Goal: Information Seeking & Learning: Check status

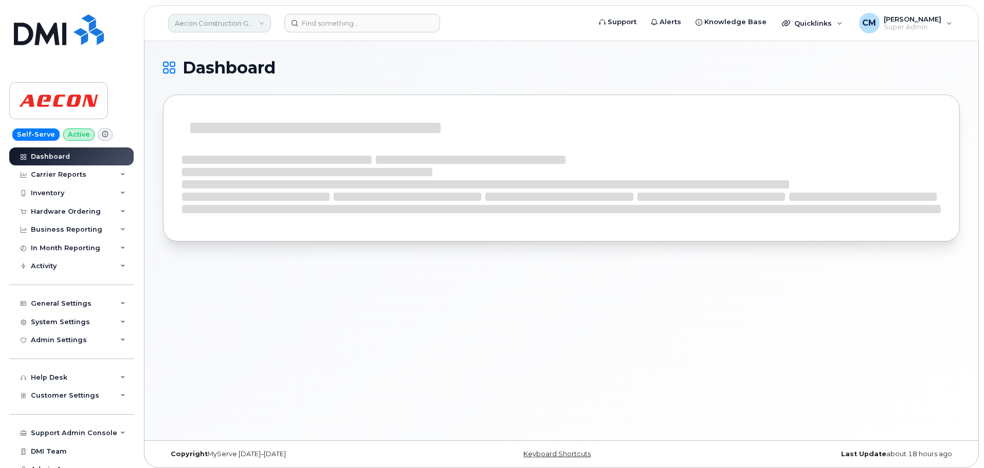
click at [242, 22] on link "Aecon Construction Group Inc" at bounding box center [219, 23] width 103 height 18
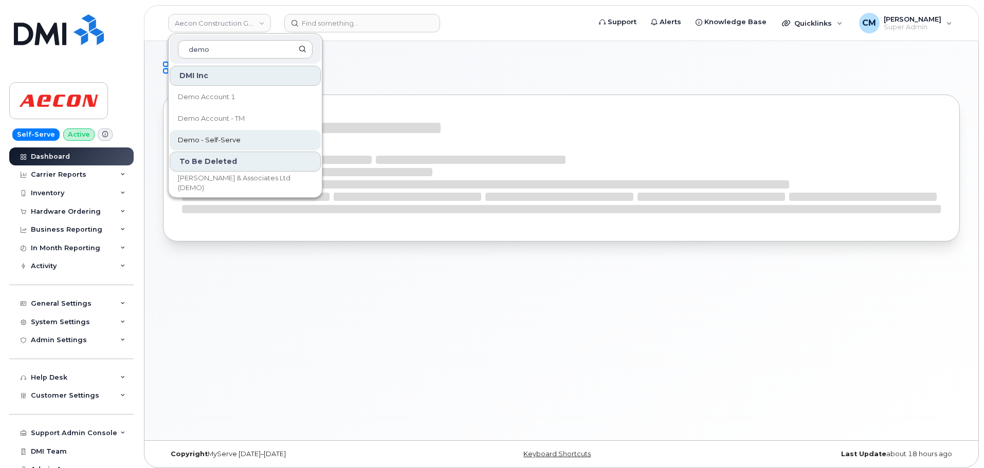
type input "demo"
click at [212, 141] on span "Demo - Self-Serve" at bounding box center [209, 140] width 63 height 10
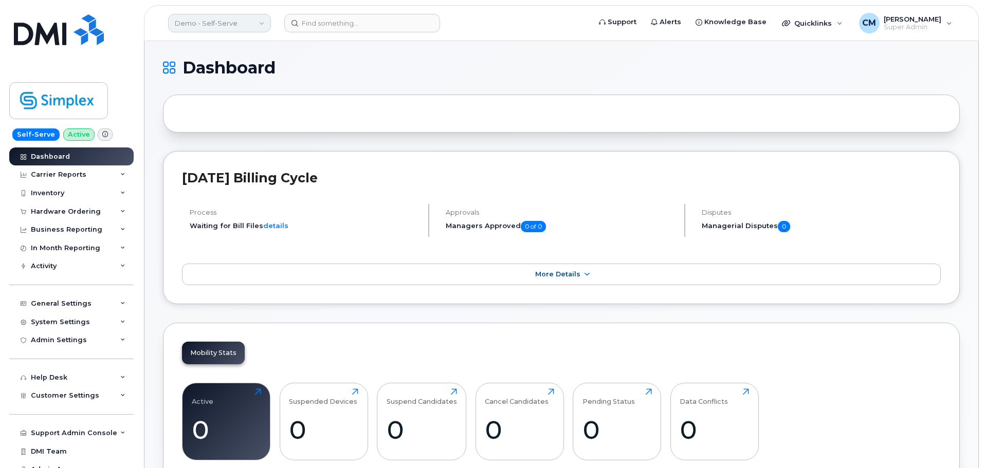
click at [197, 22] on link "Demo - Self-Serve" at bounding box center [219, 23] width 103 height 18
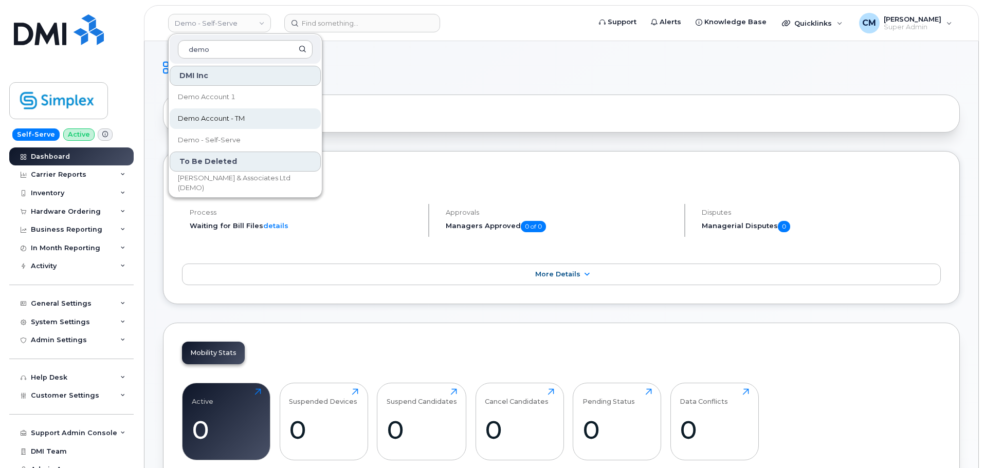
type input "demo"
click at [227, 120] on span "Demo Account - TM" at bounding box center [211, 119] width 67 height 10
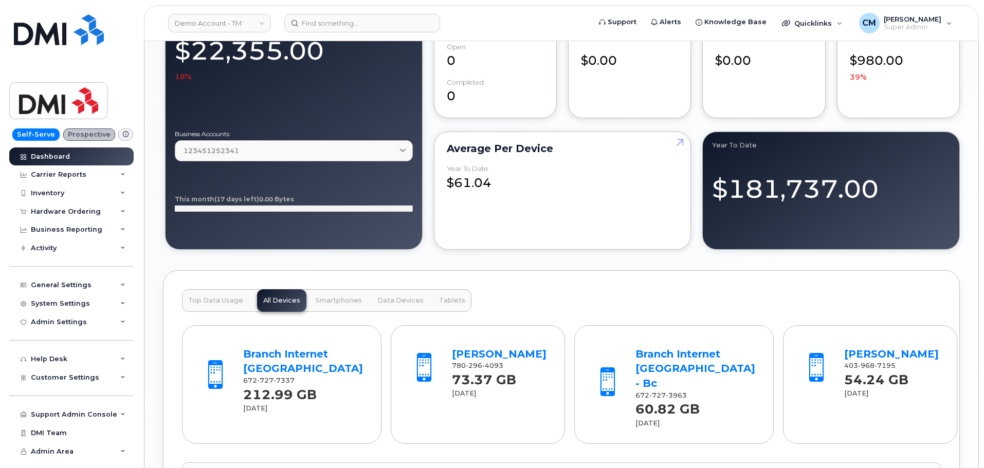
scroll to position [571, 0]
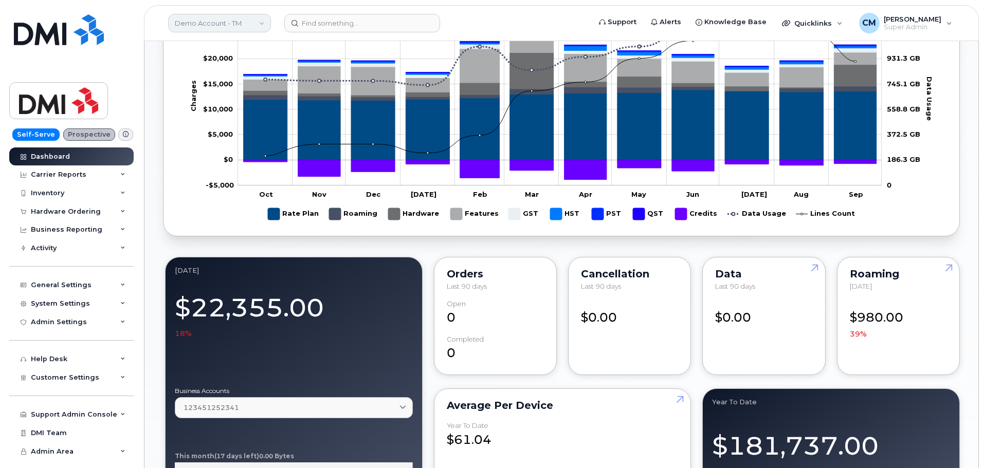
click at [189, 23] on link "Demo Account - TM" at bounding box center [219, 23] width 103 height 18
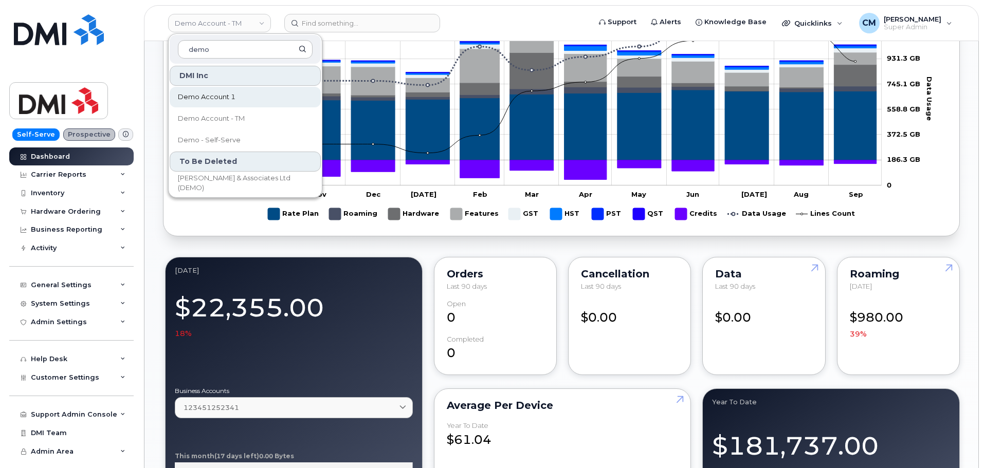
type input "demo"
click at [212, 100] on span "Demo Account 1" at bounding box center [207, 97] width 58 height 10
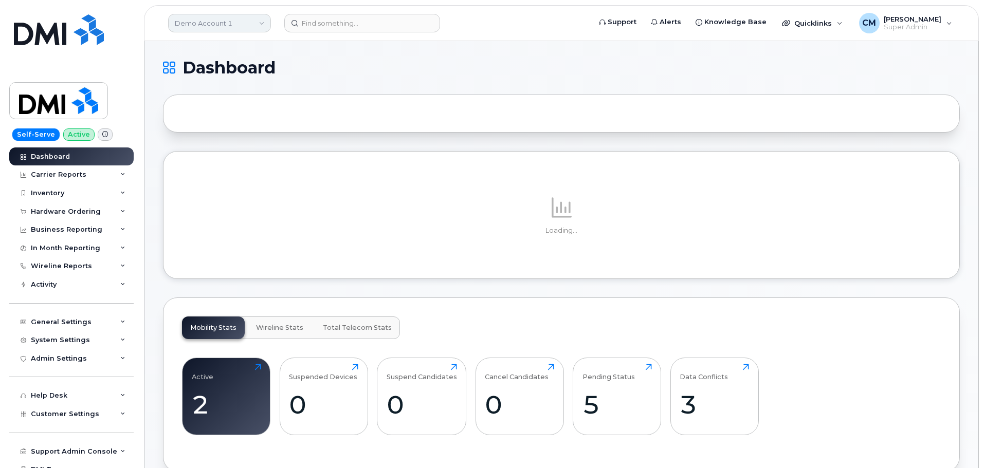
click at [229, 21] on link "Demo Account 1" at bounding box center [219, 23] width 103 height 18
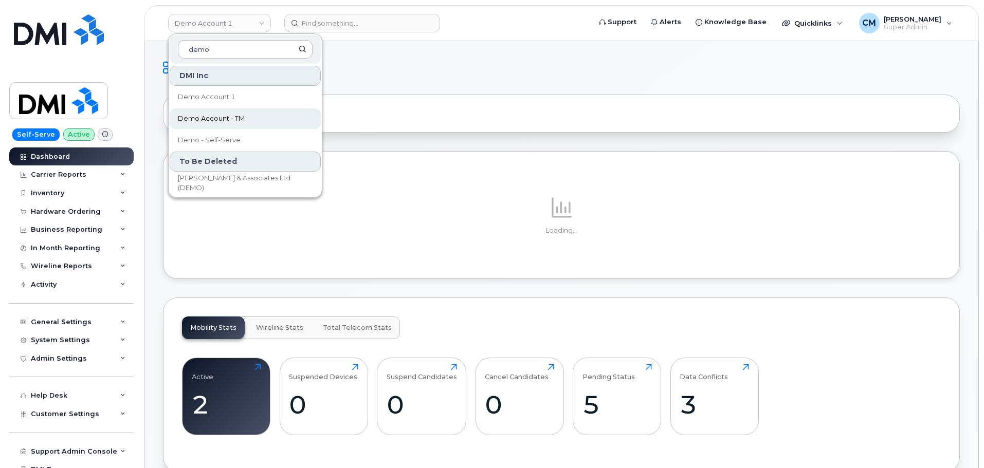
type input "demo"
click at [223, 115] on span "Demo Account - TM" at bounding box center [211, 119] width 67 height 10
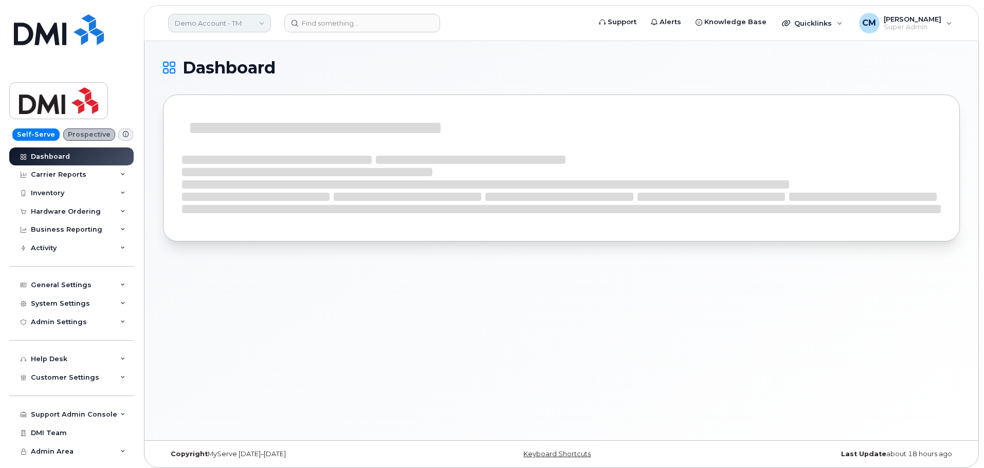
click at [235, 25] on link "Demo Account - TM" at bounding box center [219, 23] width 103 height 18
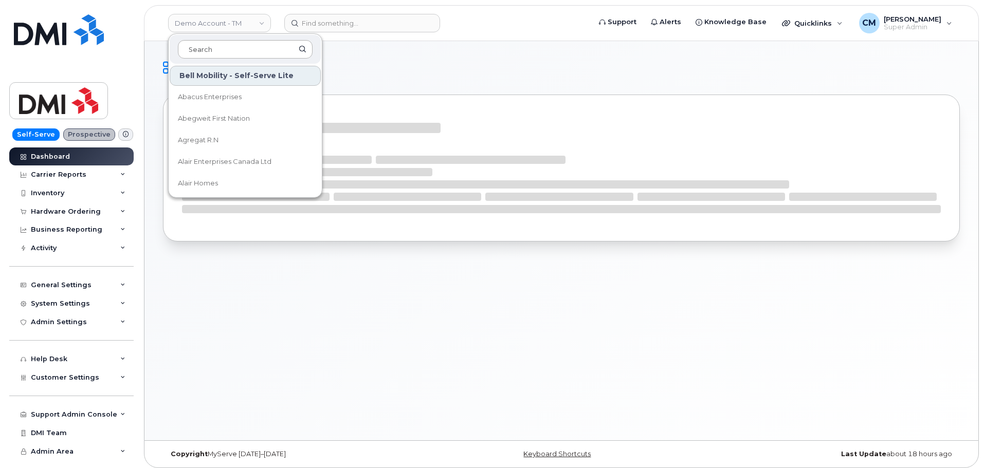
click at [221, 48] on input at bounding box center [245, 49] width 135 height 18
click at [539, 43] on div "Dashboard" at bounding box center [560, 240] width 833 height 399
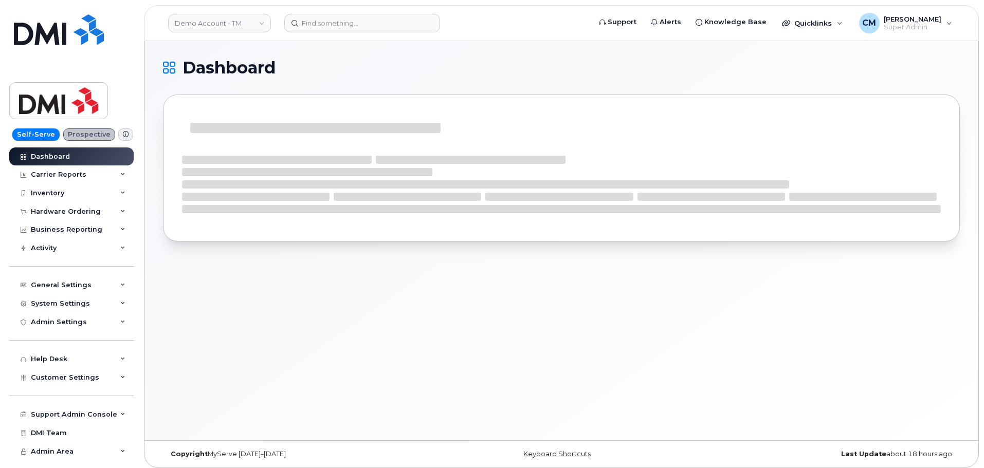
scroll to position [5, 0]
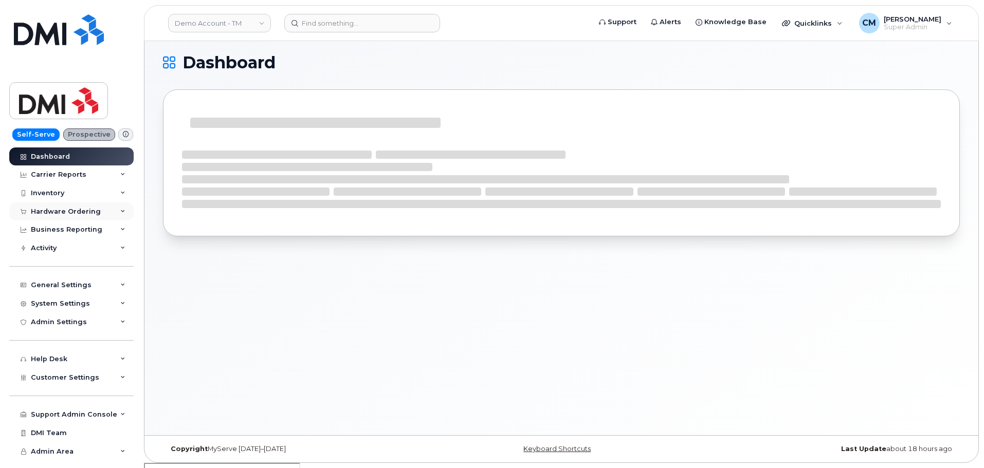
click at [75, 208] on div "Hardware Ordering" at bounding box center [66, 212] width 70 height 8
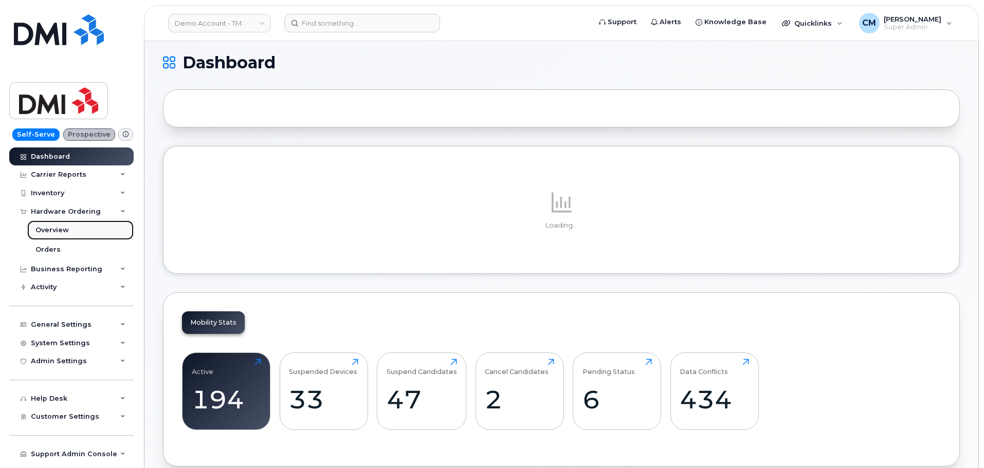
click at [65, 228] on div "Overview" at bounding box center [51, 230] width 33 height 9
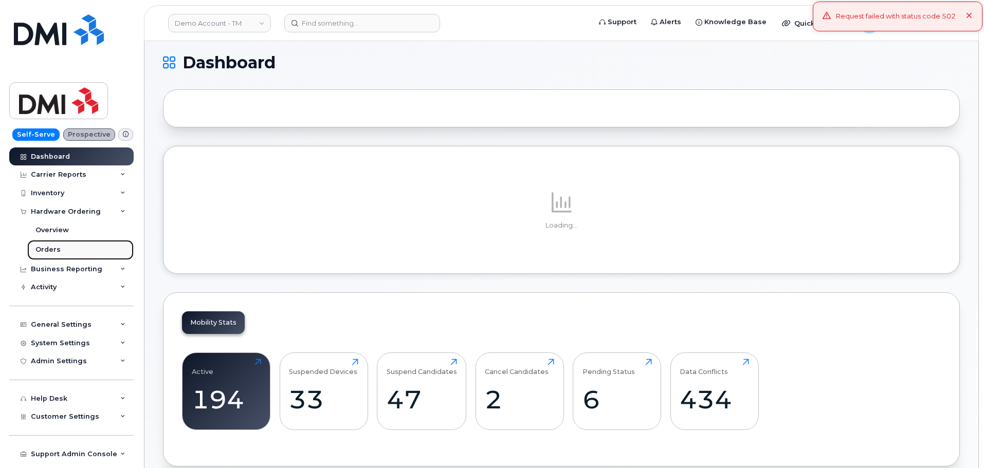
click at [50, 250] on div "Orders" at bounding box center [47, 249] width 25 height 9
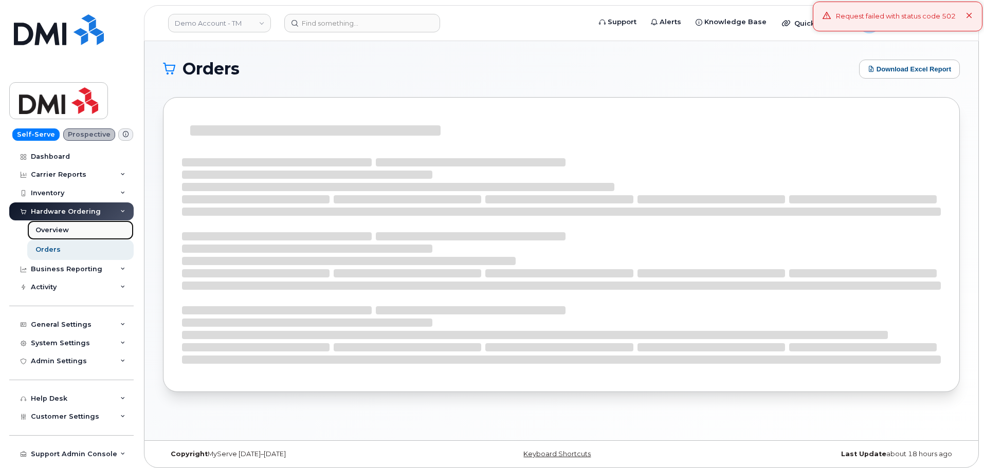
click at [49, 231] on div "Overview" at bounding box center [51, 230] width 33 height 9
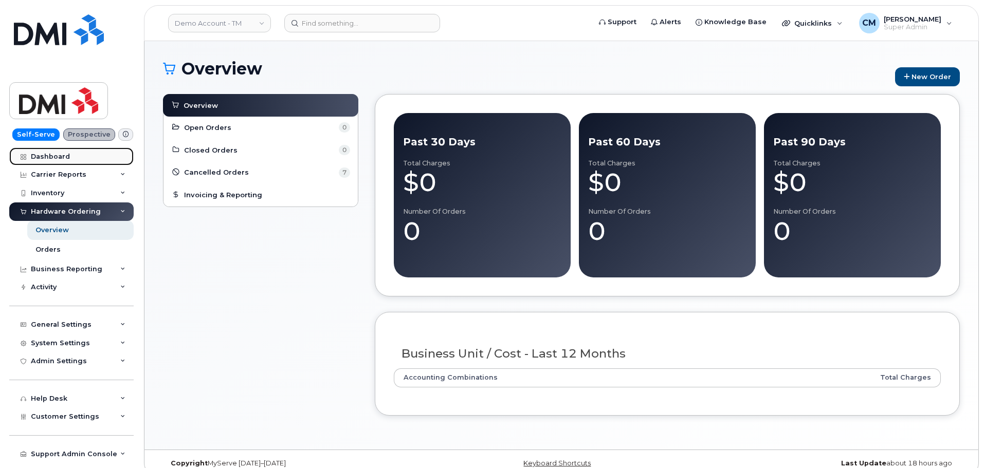
click at [50, 154] on div "Dashboard" at bounding box center [50, 157] width 39 height 8
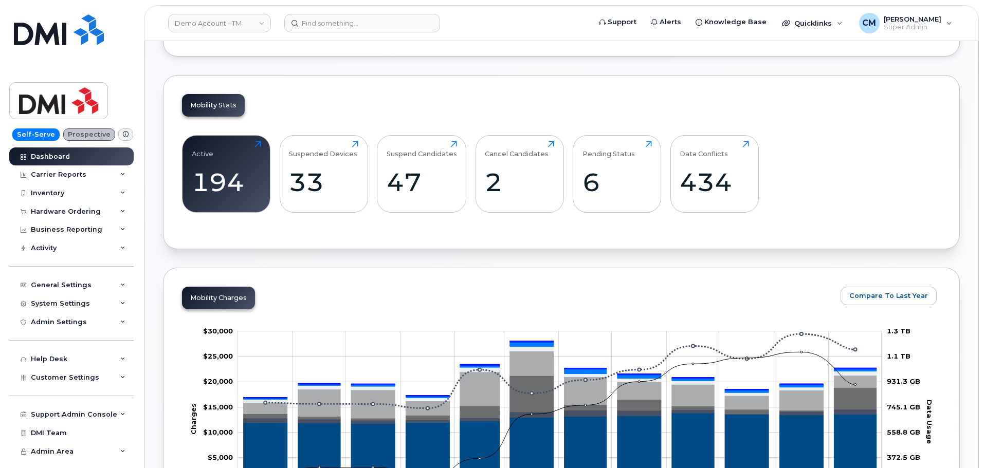
scroll to position [206, 0]
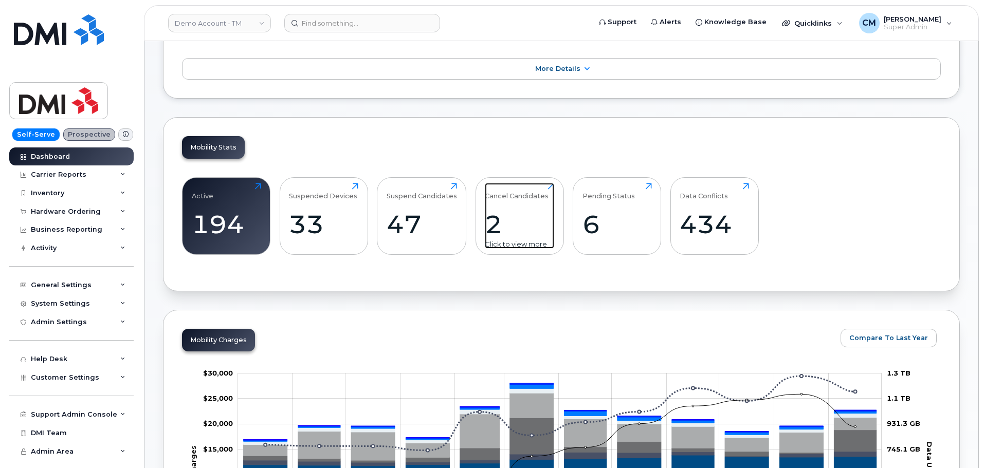
click at [514, 219] on div "2" at bounding box center [519, 224] width 69 height 30
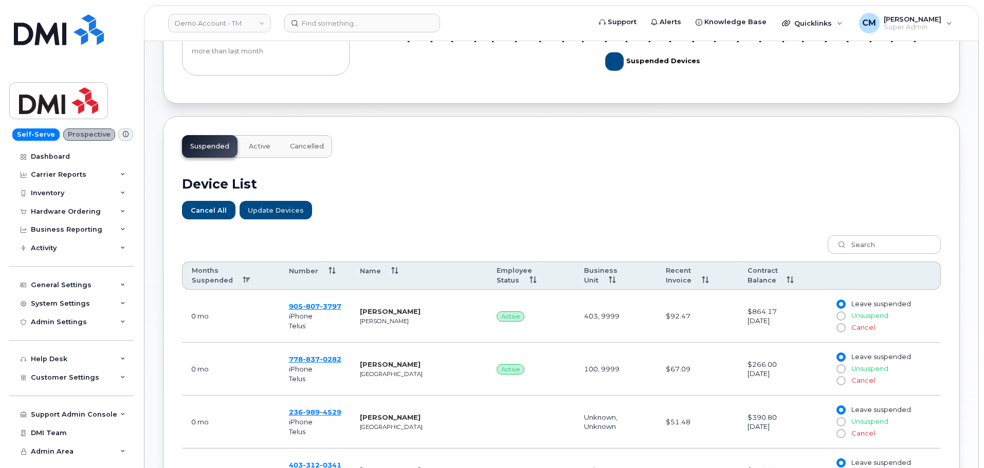
scroll to position [257, 0]
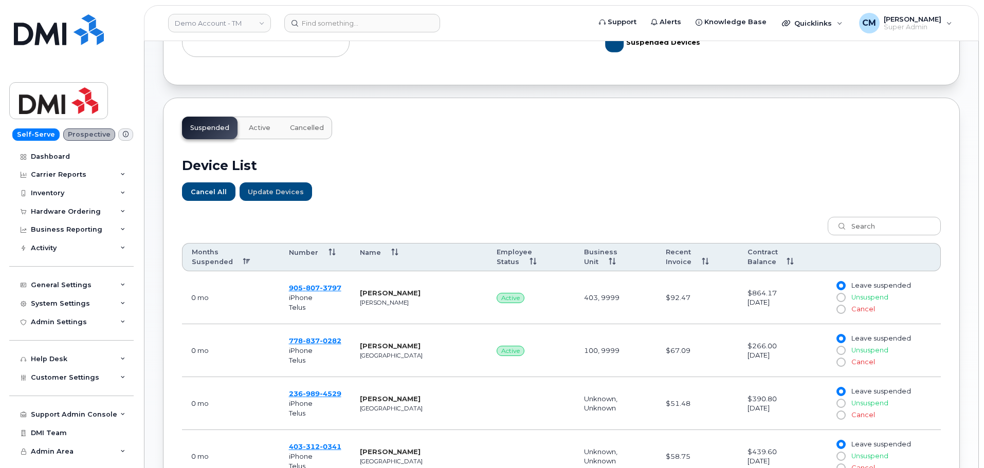
click at [244, 261] on th "Months Suspended" at bounding box center [231, 257] width 98 height 29
